Goal: Book appointment/travel/reservation

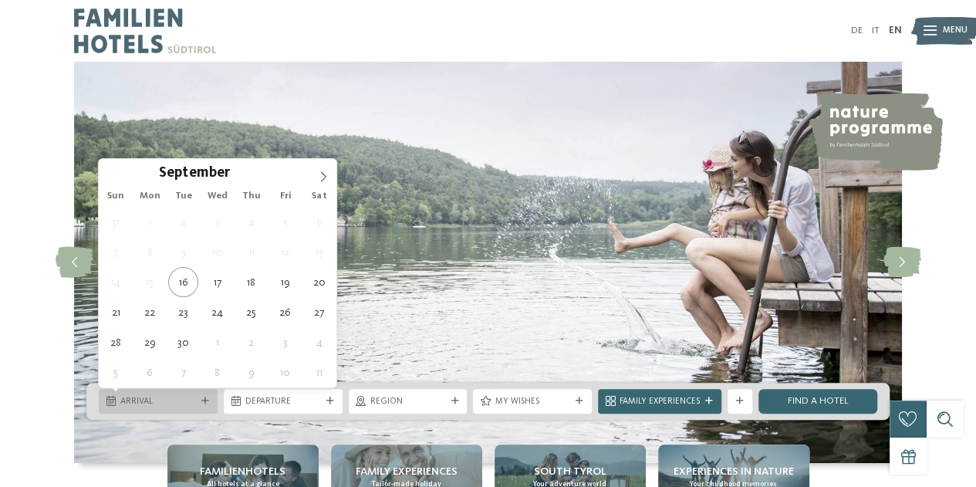
click at [167, 405] on span "Arrival" at bounding box center [158, 402] width 76 height 12
click at [323, 180] on icon at bounding box center [323, 176] width 11 height 11
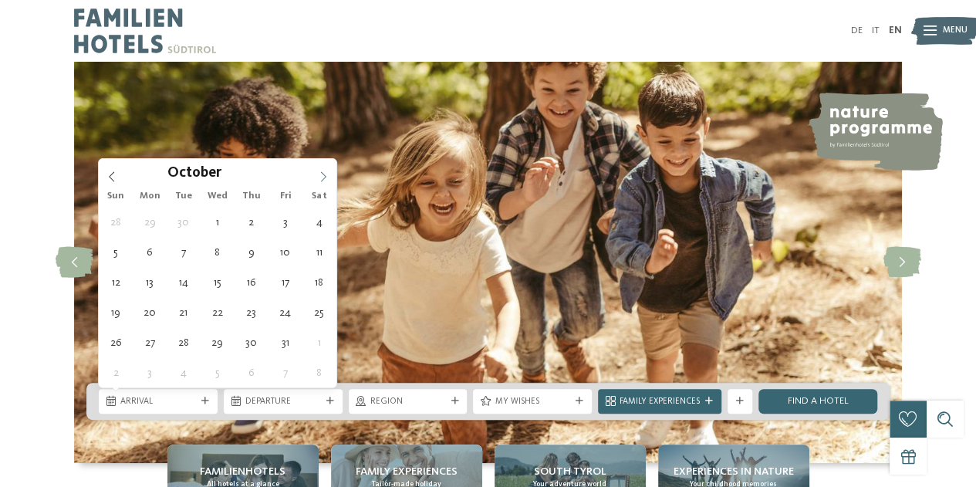
click at [323, 180] on icon at bounding box center [323, 176] width 11 height 11
type div "[DATE]"
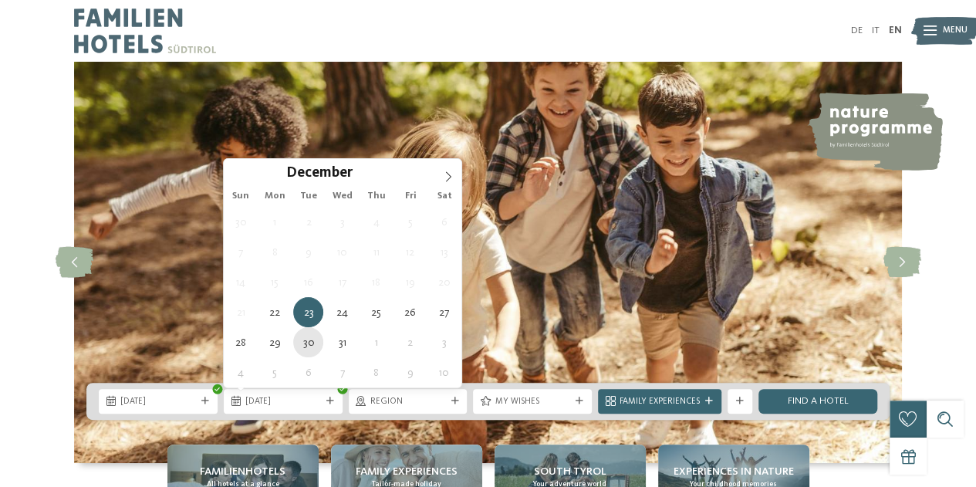
type div "[DATE]"
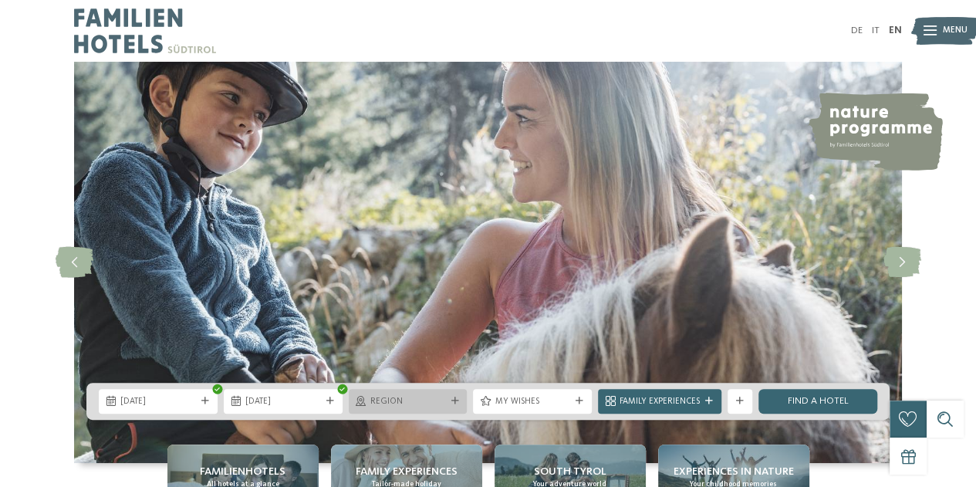
click at [410, 403] on span "Region" at bounding box center [408, 402] width 76 height 12
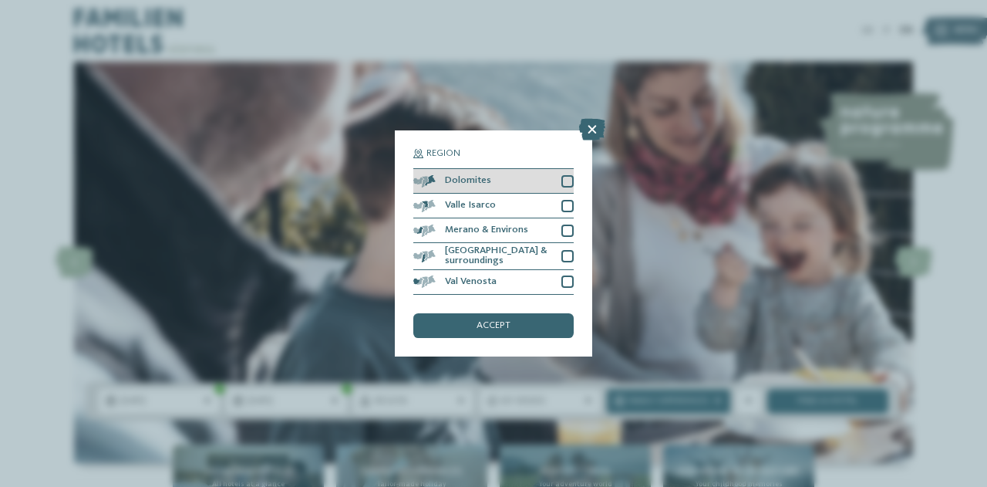
click at [569, 180] on div at bounding box center [567, 181] width 12 height 12
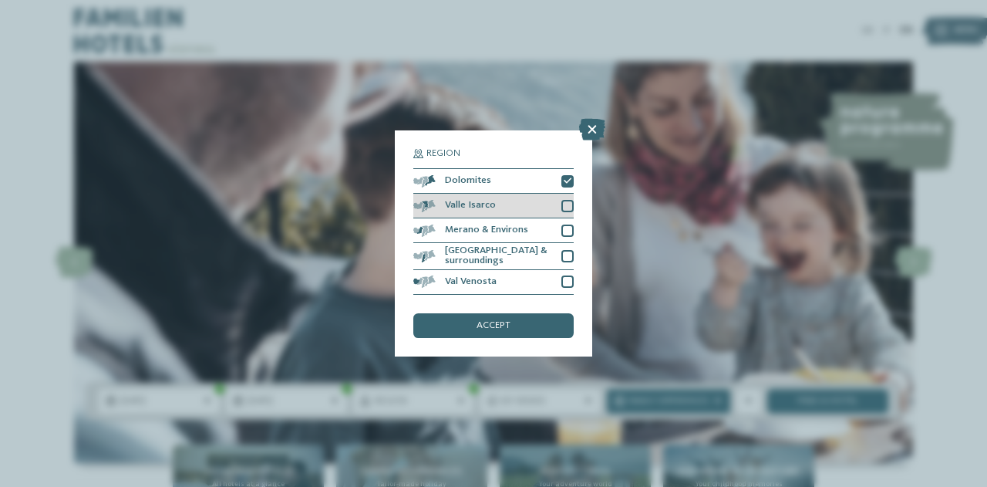
click at [568, 209] on div at bounding box center [567, 206] width 12 height 12
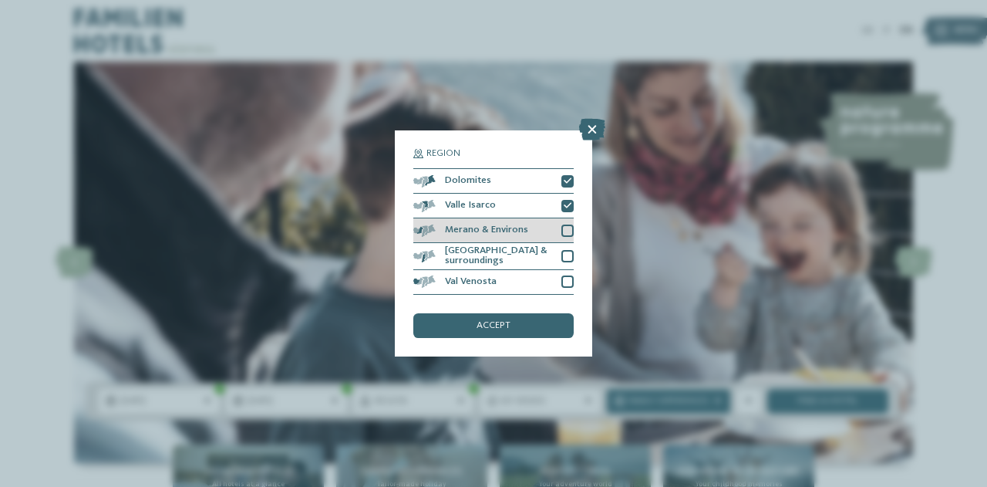
click at [569, 229] on div at bounding box center [567, 230] width 12 height 12
click at [566, 250] on div at bounding box center [567, 256] width 12 height 12
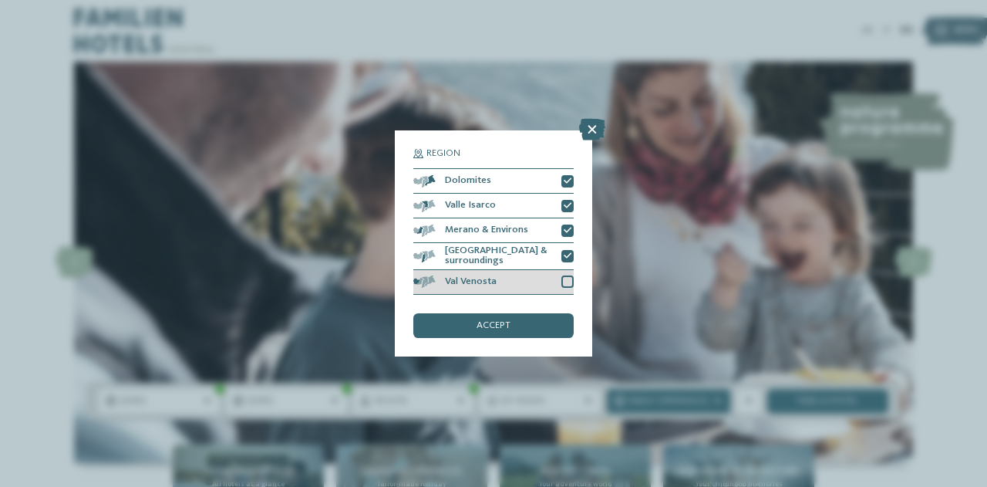
click at [566, 281] on div at bounding box center [567, 281] width 12 height 12
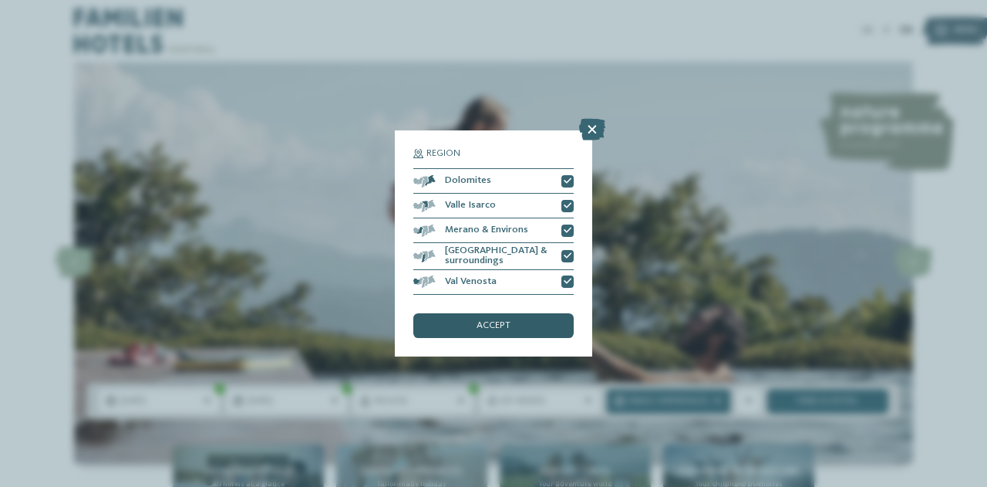
click at [543, 326] on div "accept" at bounding box center [493, 325] width 160 height 25
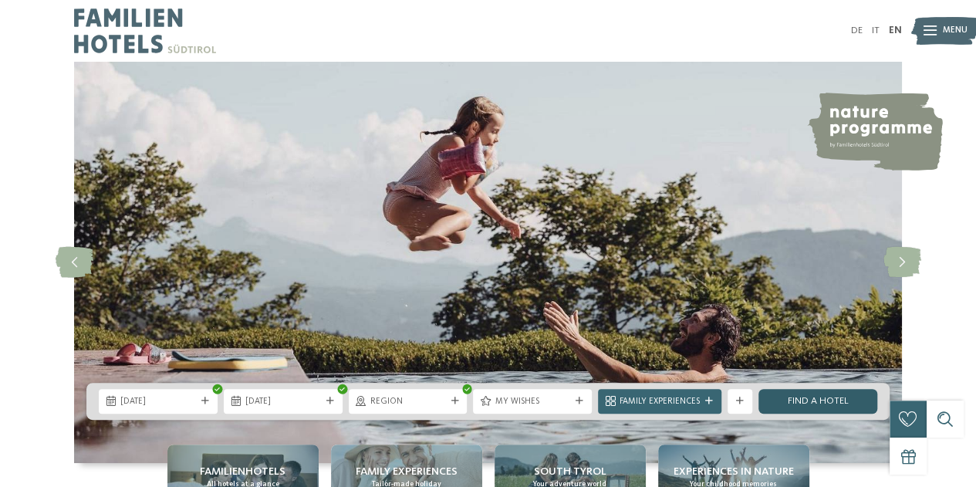
click at [795, 400] on link "Find a hotel" at bounding box center [817, 401] width 119 height 25
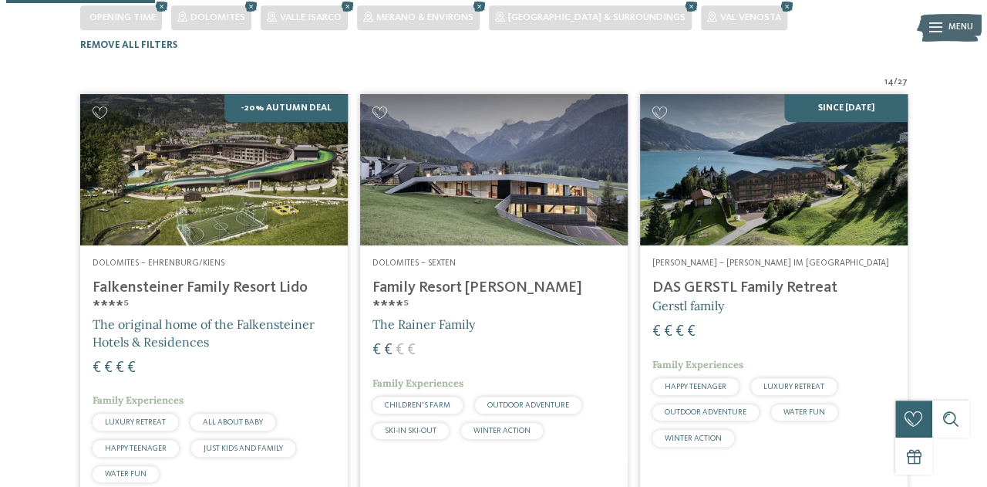
scroll to position [339, 0]
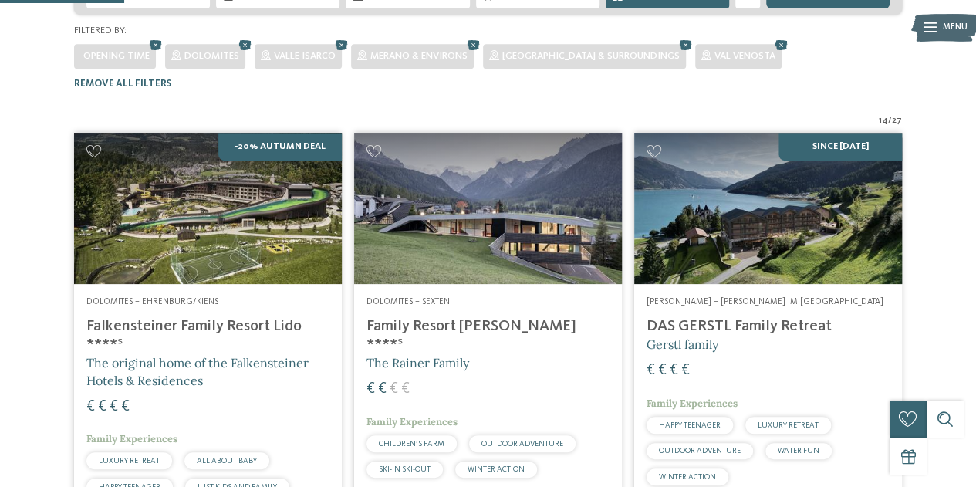
click at [461, 181] on img at bounding box center [488, 208] width 268 height 150
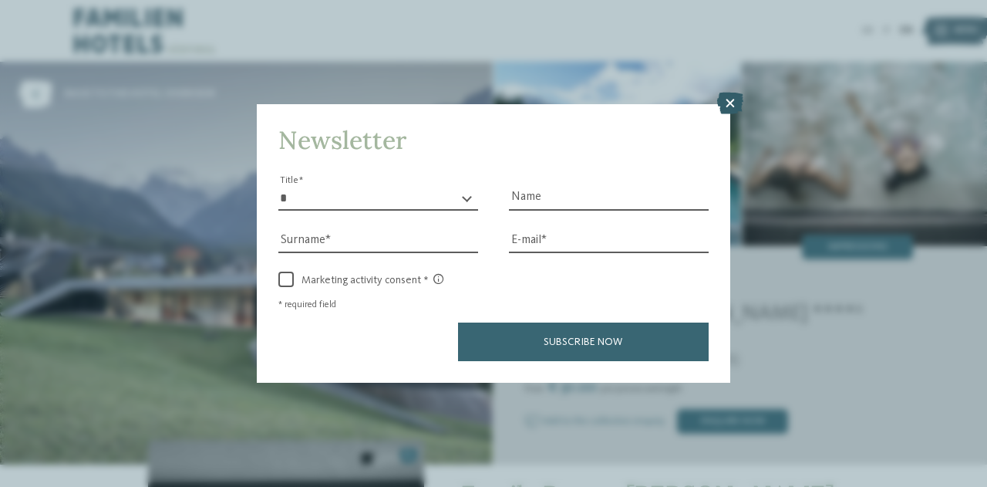
click at [730, 99] on icon at bounding box center [730, 104] width 26 height 22
